Goal: Information Seeking & Learning: Learn about a topic

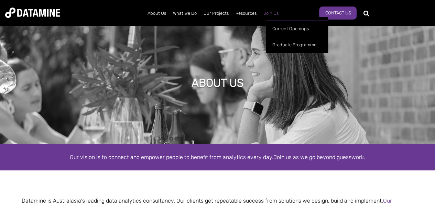
click at [268, 15] on link "Join Us" at bounding box center [271, 13] width 22 height 18
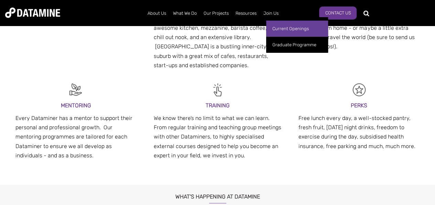
click at [280, 29] on link "Current Openings" at bounding box center [297, 29] width 62 height 16
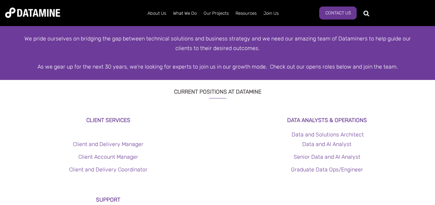
scroll to position [172, 0]
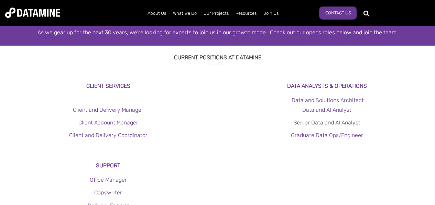
click at [303, 124] on link "Senior Data and AI Analyst" at bounding box center [326, 123] width 67 height 7
